Goal: Task Accomplishment & Management: Use online tool/utility

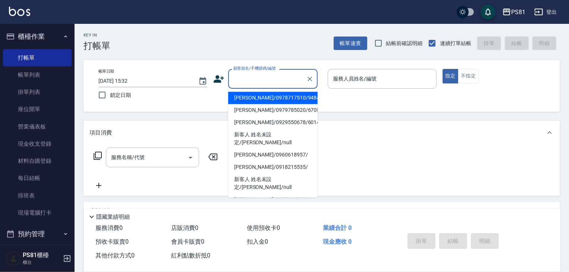
click at [271, 82] on input "顧客姓名/手機號碼/編號" at bounding box center [267, 78] width 72 height 13
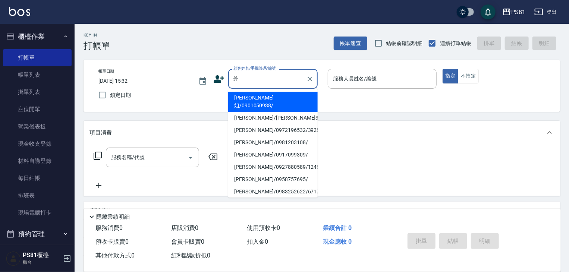
click at [266, 112] on li "[PERSON_NAME]/[PERSON_NAME]3656/3656" at bounding box center [272, 118] width 89 height 12
type input "[PERSON_NAME]/[PERSON_NAME]3656/3656"
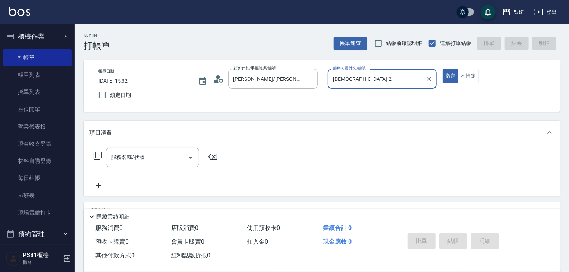
click at [416, 78] on input "[DEMOGRAPHIC_DATA]-2" at bounding box center [376, 78] width 91 height 13
type input "采"
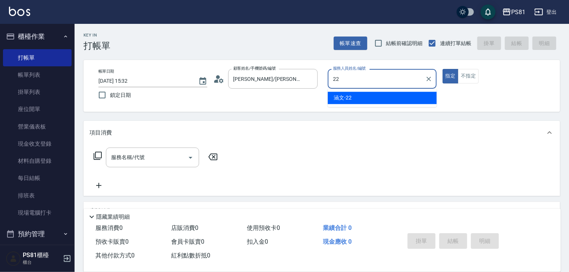
click at [420, 97] on div "涵文 -22" at bounding box center [382, 98] width 109 height 12
type input "涵文-22"
click at [143, 162] on input "服務名稱/代號" at bounding box center [146, 157] width 75 height 13
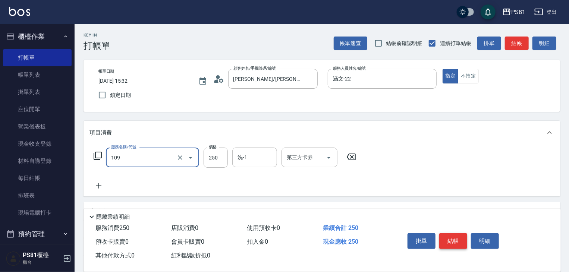
type input "控油AND護色洗(109)"
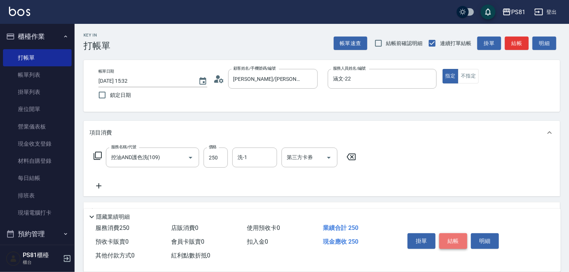
click at [455, 242] on button "結帳" at bounding box center [453, 241] width 28 height 16
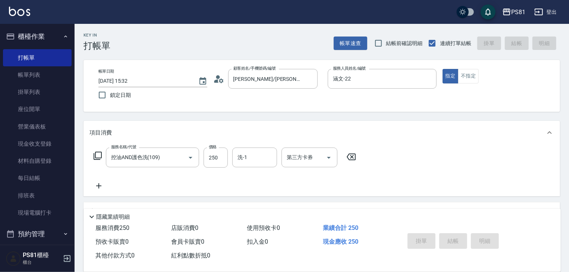
type input "[DATE] 17:56"
